Goal: Task Accomplishment & Management: Manage account settings

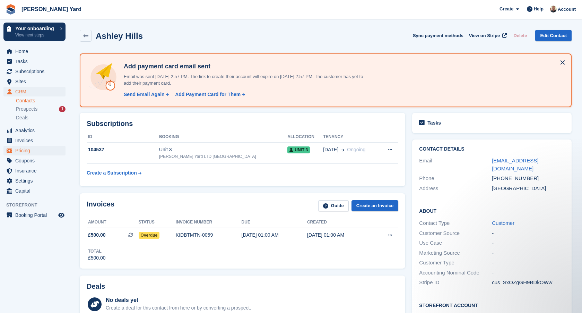
click at [29, 149] on span "Pricing" at bounding box center [36, 151] width 42 height 10
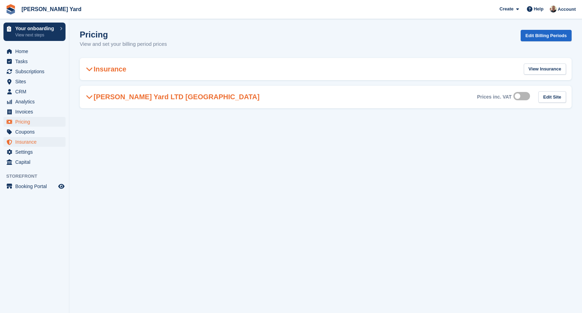
click at [29, 146] on span "Insurance" at bounding box center [36, 142] width 42 height 10
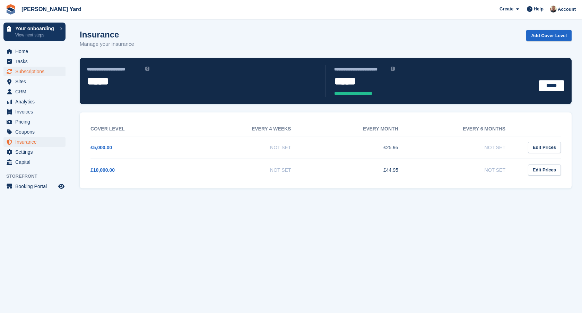
click at [27, 75] on span "Subscriptions" at bounding box center [36, 72] width 42 height 10
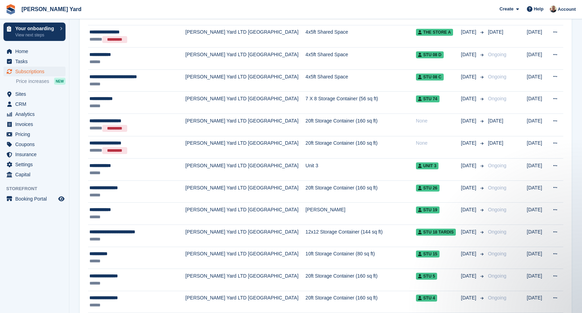
scroll to position [255, 0]
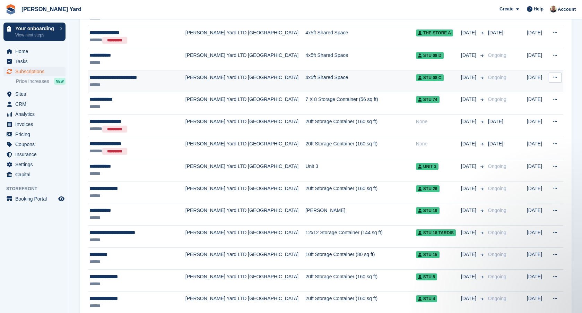
click at [109, 79] on div "**********" at bounding box center [134, 77] width 90 height 7
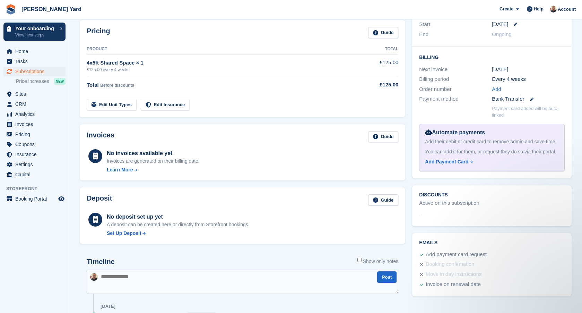
scroll to position [144, 0]
click at [19, 121] on span "Invoices" at bounding box center [36, 124] width 42 height 10
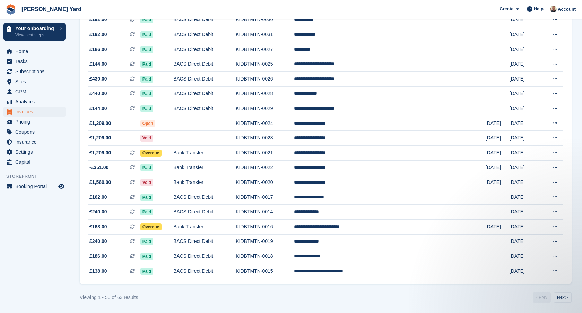
scroll to position [593, 0]
click at [557, 298] on link "Next ›" at bounding box center [562, 297] width 18 height 10
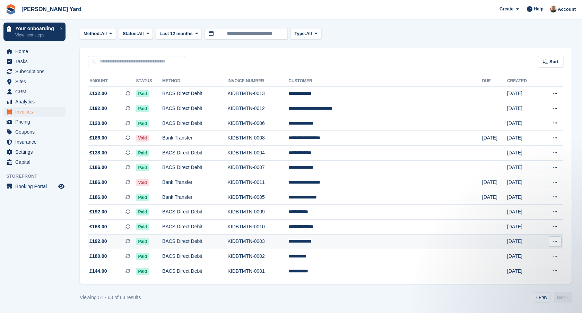
scroll to position [34, 0]
click at [534, 295] on link "‹ Prev" at bounding box center [542, 297] width 18 height 10
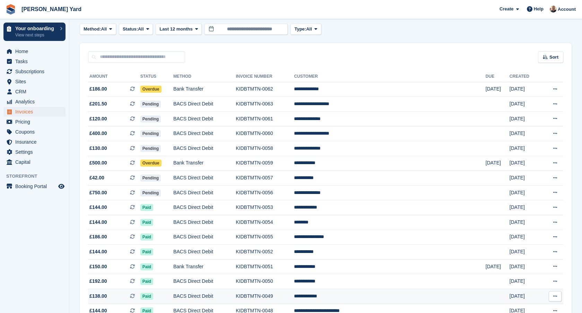
click at [553, 298] on icon at bounding box center [555, 295] width 4 height 5
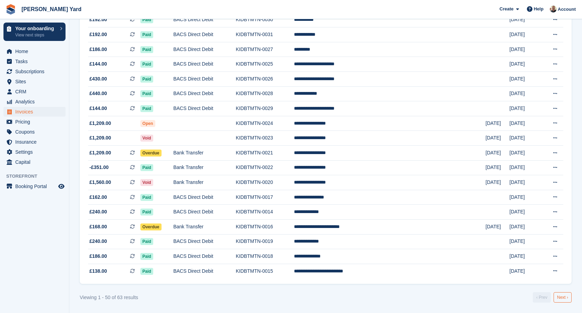
click at [565, 297] on link "Next ›" at bounding box center [562, 297] width 18 height 10
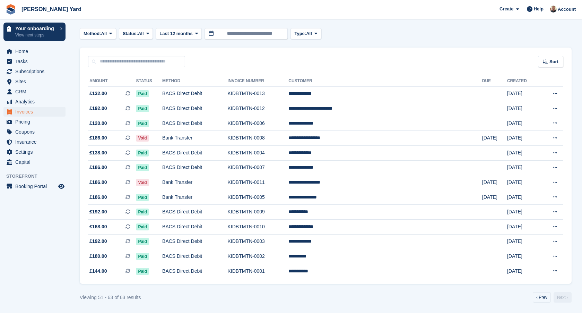
scroll to position [34, 0]
click at [536, 294] on link "‹ Prev" at bounding box center [542, 297] width 18 height 10
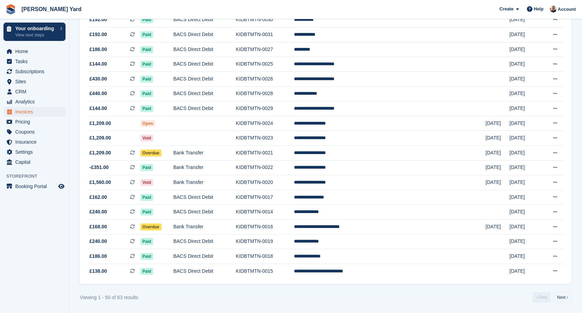
scroll to position [593, 0]
click at [47, 76] on span "Subscriptions" at bounding box center [36, 72] width 42 height 10
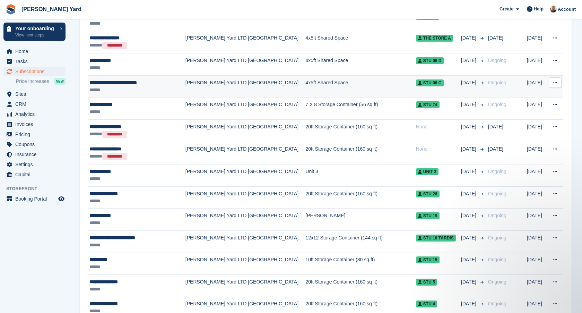
click at [108, 92] on div "******" at bounding box center [134, 89] width 90 height 7
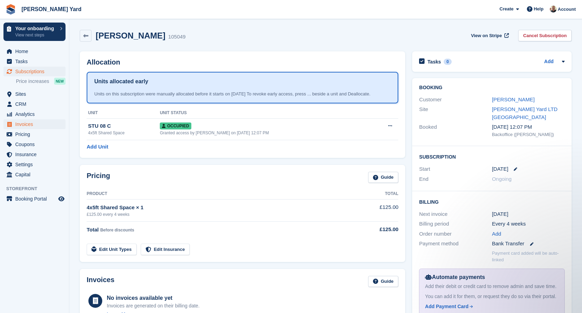
click at [30, 125] on span "Invoices" at bounding box center [36, 124] width 42 height 10
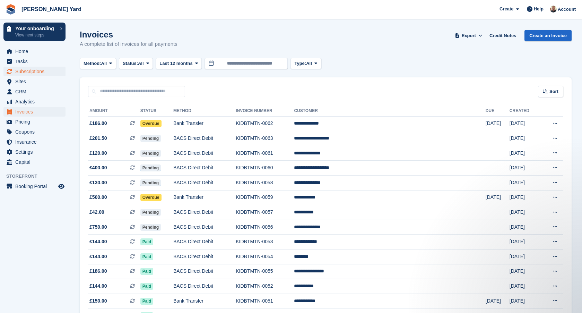
click at [47, 73] on span "Subscriptions" at bounding box center [36, 72] width 42 height 10
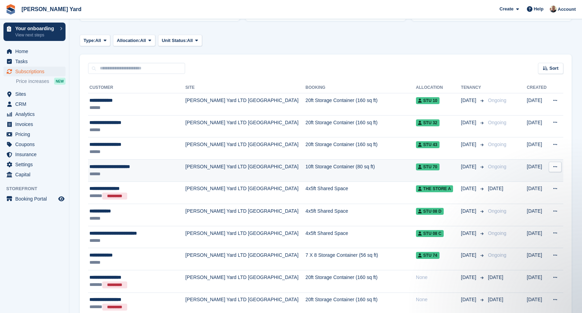
scroll to position [103, 0]
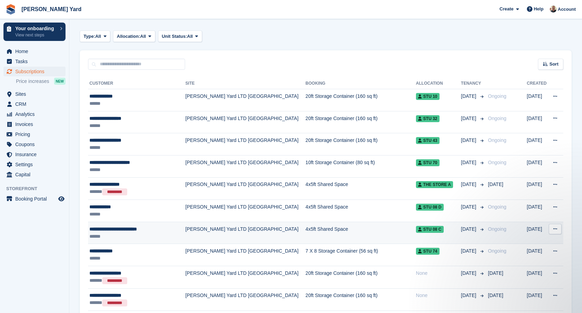
click at [551, 229] on button at bounding box center [554, 228] width 13 height 10
click at [531, 243] on p "View customer" at bounding box center [528, 242] width 60 height 9
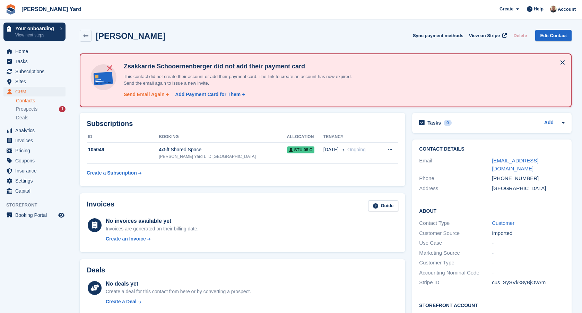
click at [154, 94] on div "Send Email Again" at bounding box center [144, 94] width 41 height 7
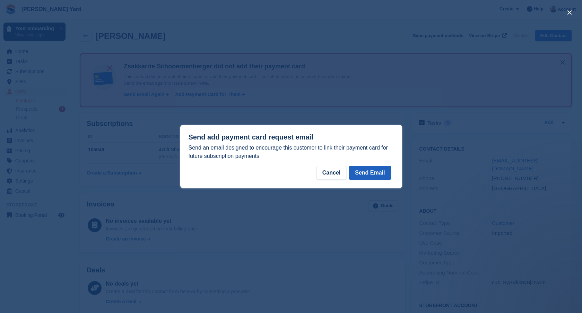
click at [369, 168] on button "Send Email" at bounding box center [370, 173] width 42 height 14
